Goal: Find specific page/section: Find specific page/section

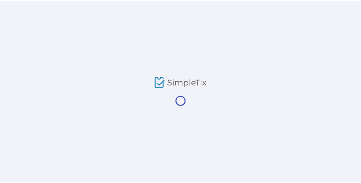
scroll to position [8, 0]
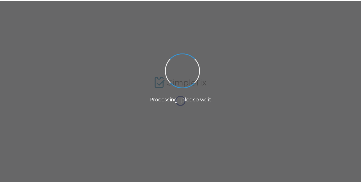
scroll to position [8, 0]
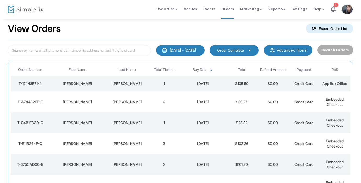
click at [154, 101] on td "2" at bounding box center [163, 102] width 31 height 21
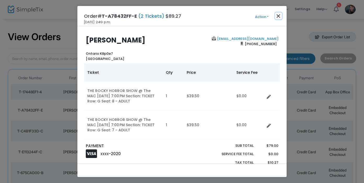
click at [277, 16] on button "Close" at bounding box center [278, 16] width 7 height 7
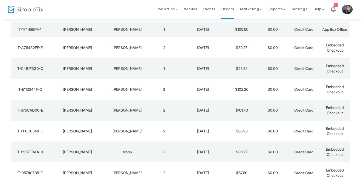
scroll to position [63, 0]
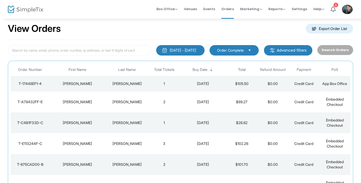
scroll to position [8, 0]
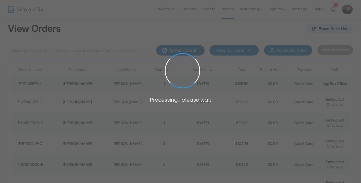
scroll to position [12, 0]
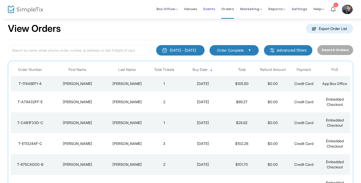
click at [212, 7] on span "Events" at bounding box center [209, 8] width 12 height 13
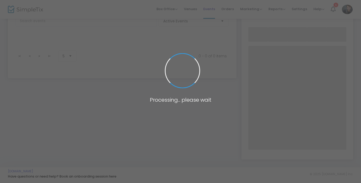
scroll to position [88, 0]
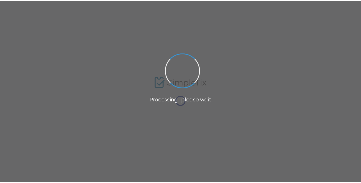
scroll to position [8, 0]
